Goal: Submit feedback/report problem: Submit feedback/report problem

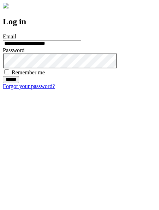
click at [19, 83] on input "******" at bounding box center [11, 79] width 16 height 7
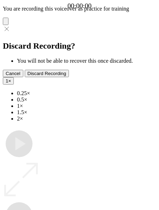
type input "**********"
